Goal: Task Accomplishment & Management: Use online tool/utility

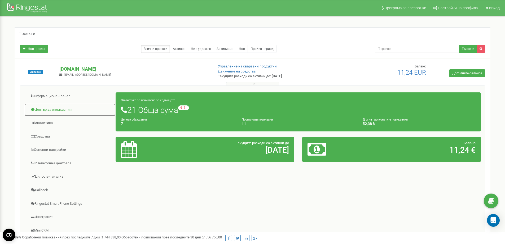
click at [55, 109] on link "Център за оплаквания" at bounding box center [70, 109] width 92 height 13
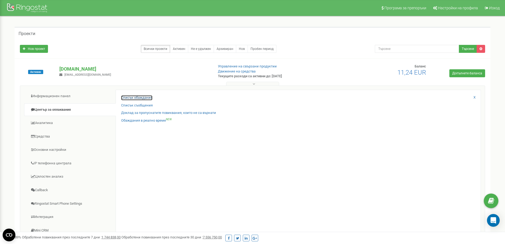
click at [149, 98] on link "Списък обаждания" at bounding box center [136, 97] width 31 height 5
